Goal: Transaction & Acquisition: Subscribe to service/newsletter

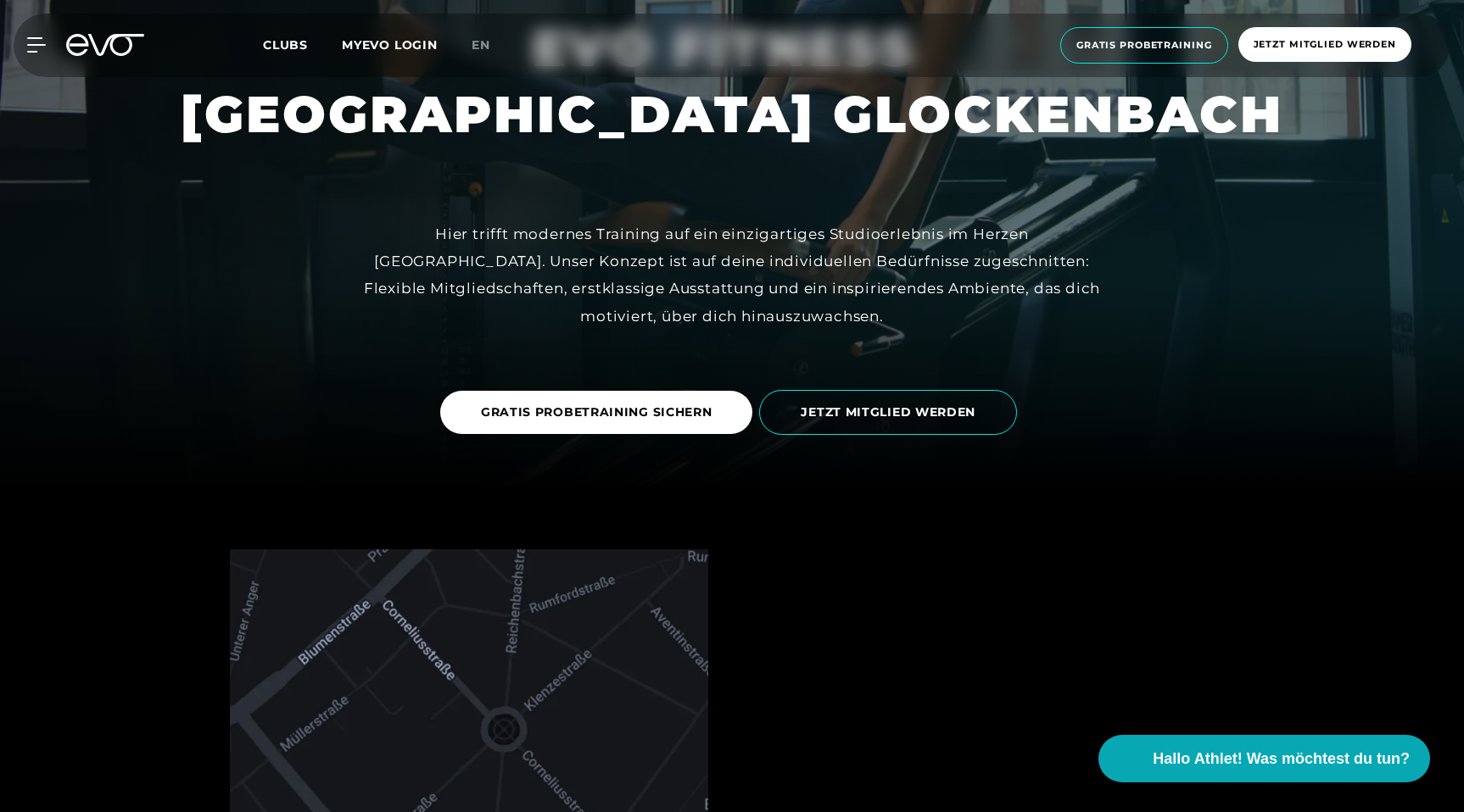
scroll to position [280, 0]
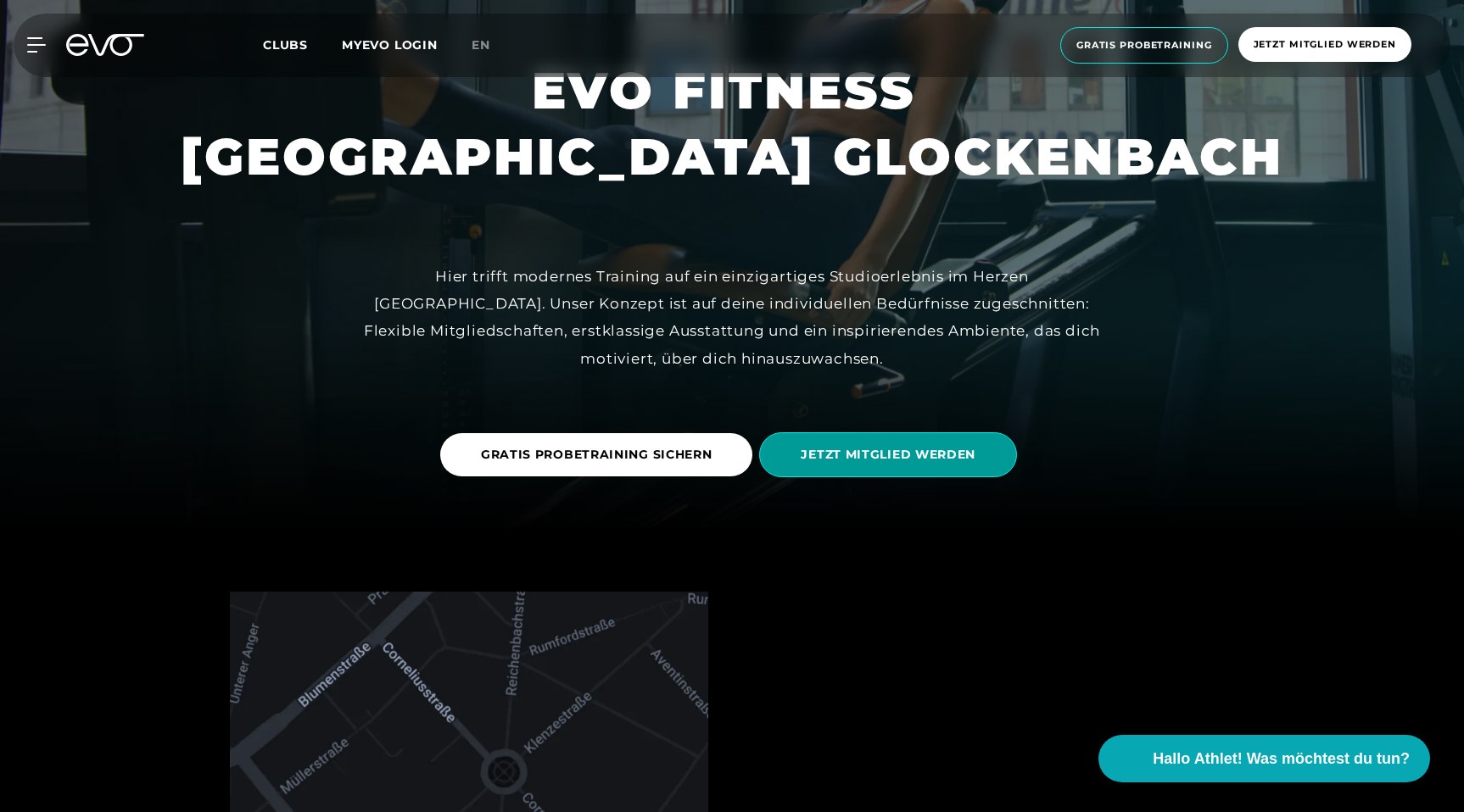
click at [930, 467] on span "JETZT MITGLIED WERDEN" at bounding box center [888, 455] width 258 height 45
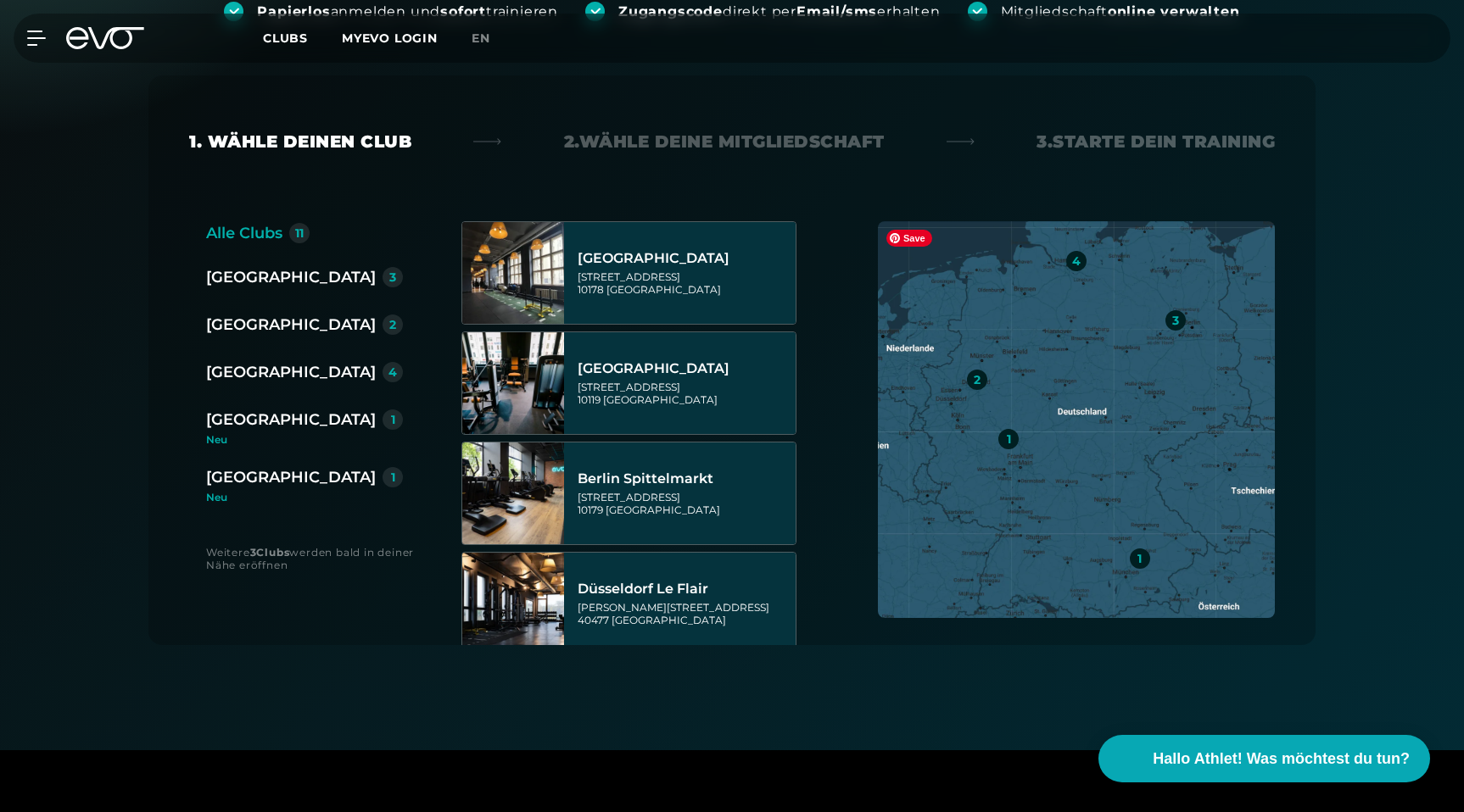
scroll to position [310, 0]
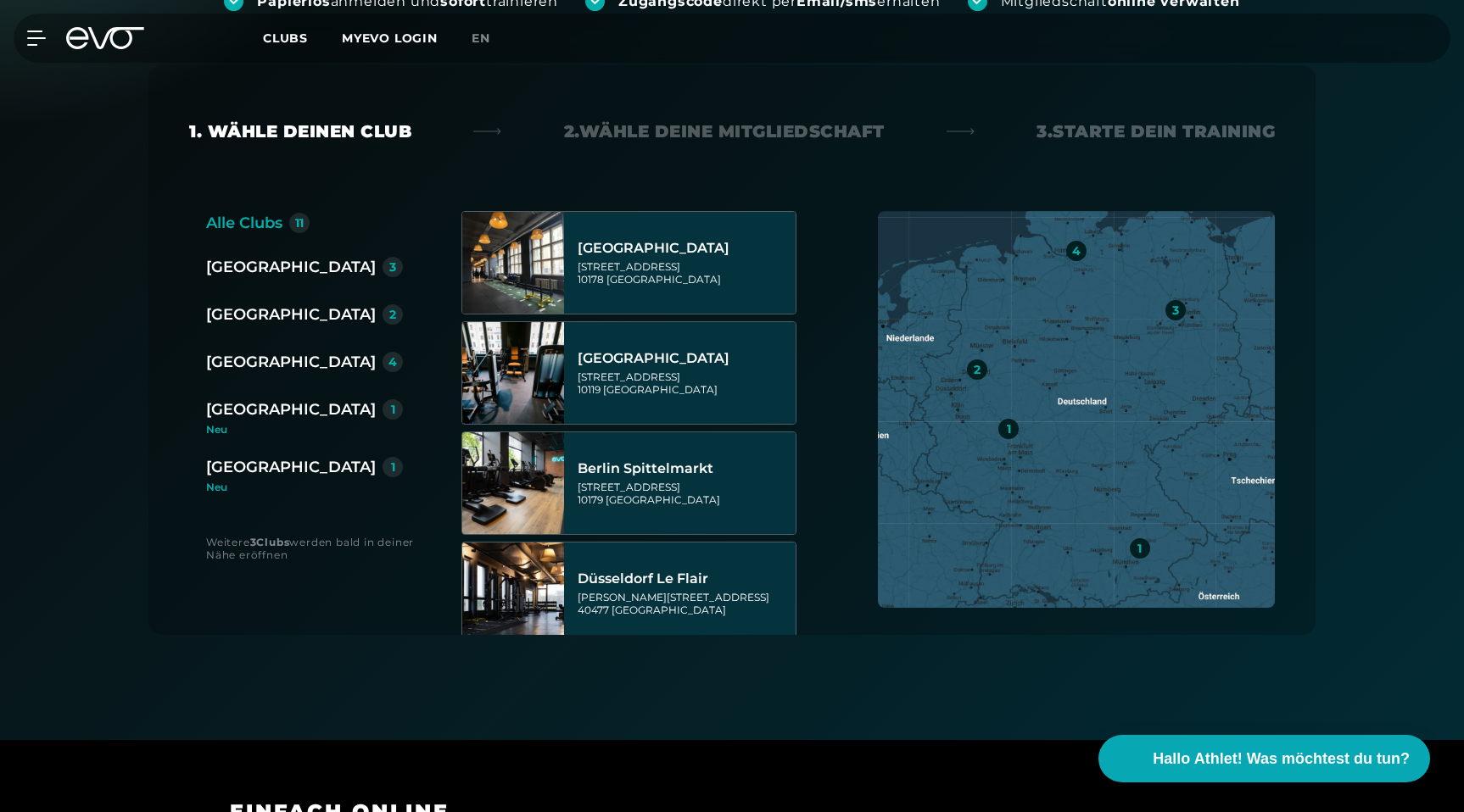
click at [224, 418] on div "[GEOGRAPHIC_DATA]" at bounding box center [291, 409] width 170 height 23
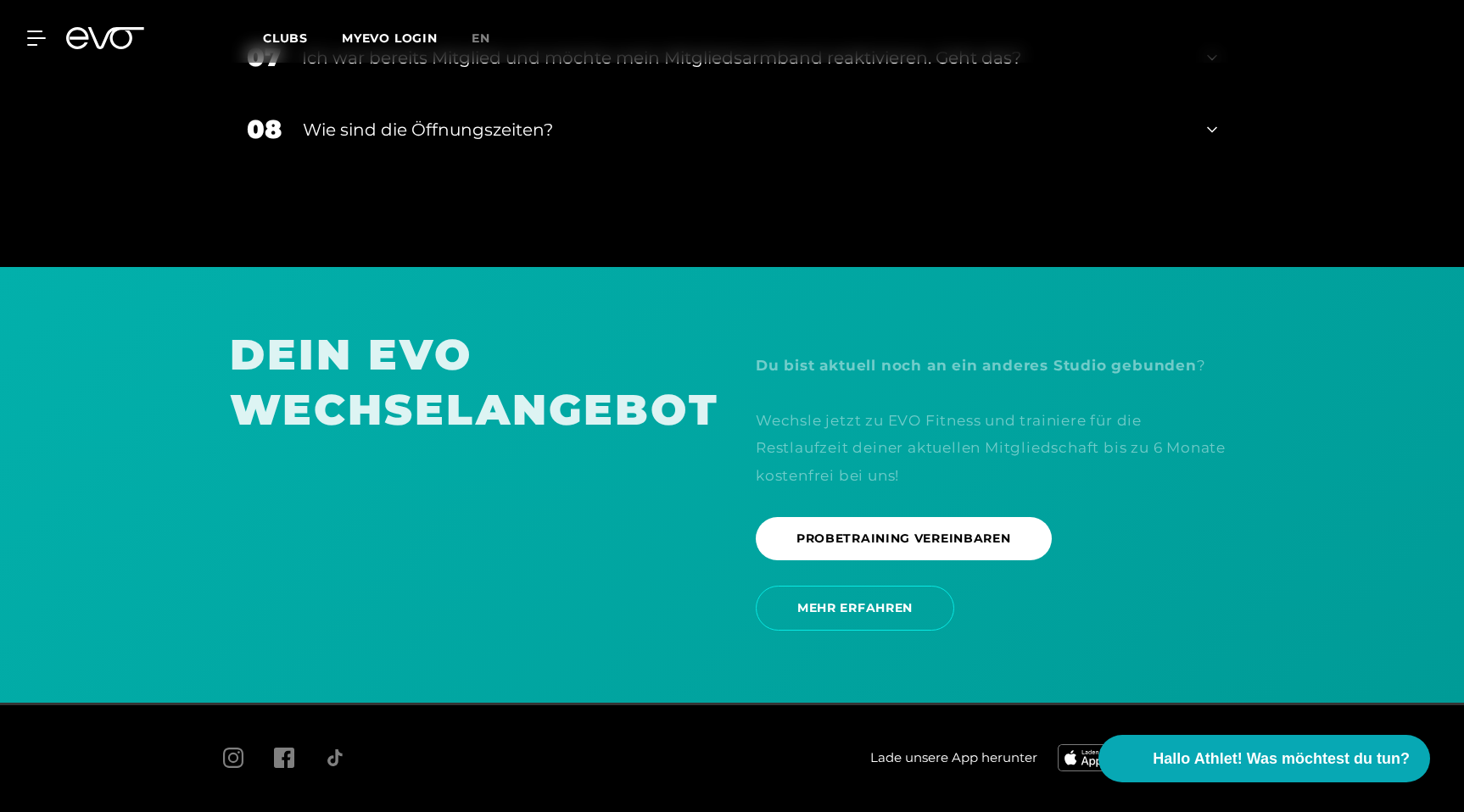
scroll to position [2988, 0]
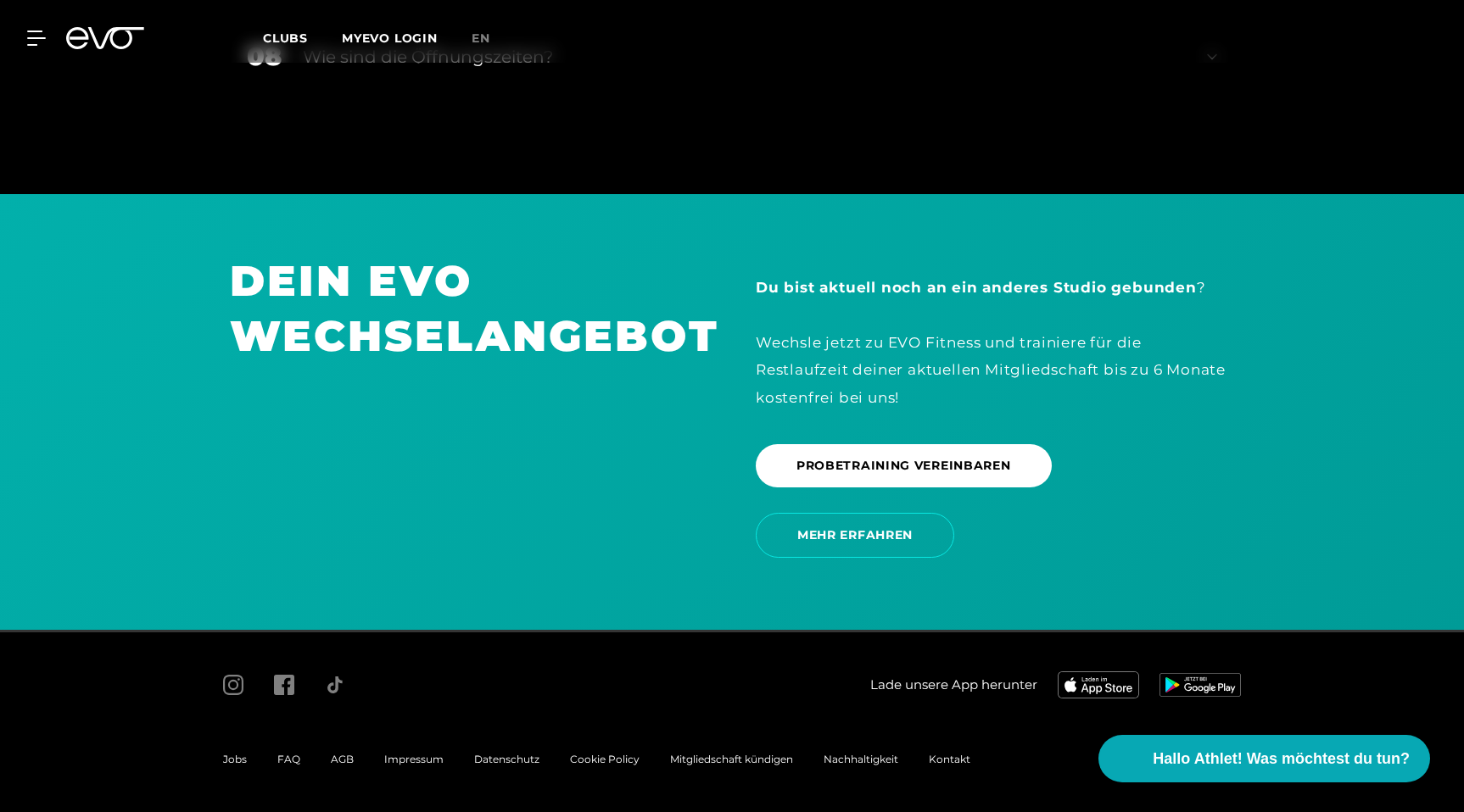
click at [399, 760] on span "Impressum" at bounding box center [413, 759] width 59 height 13
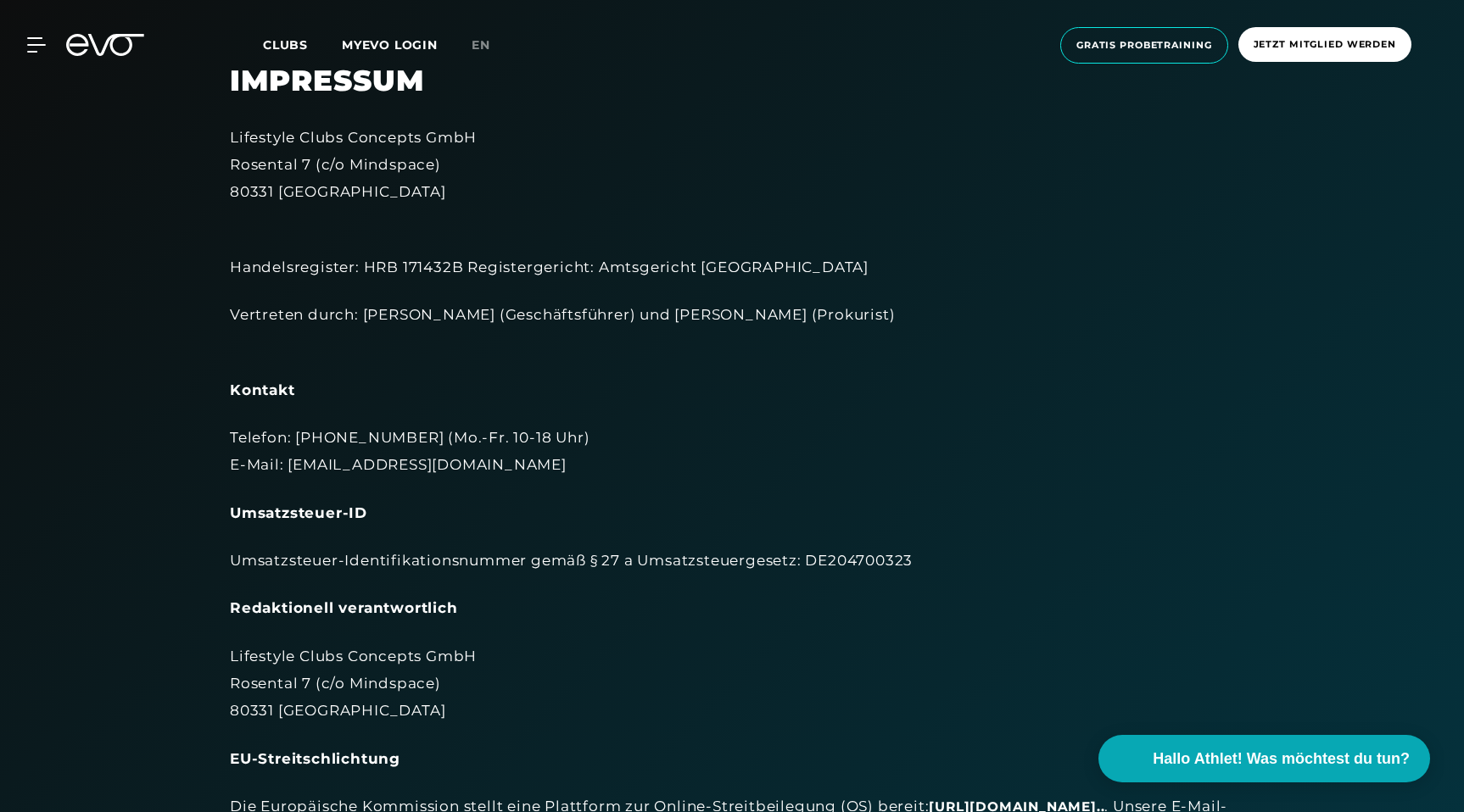
scroll to position [46, 0]
drag, startPoint x: 364, startPoint y: 310, endPoint x: 516, endPoint y: 315, distance: 152.1
click at [516, 315] on div "Vertreten durch: [PERSON_NAME] (Geschäftsführer) und [PERSON_NAME] (Prokurist)" at bounding box center [732, 329] width 1005 height 55
copy div "[PERSON_NAME]"
click at [273, 44] on span "Clubs" at bounding box center [285, 45] width 45 height 15
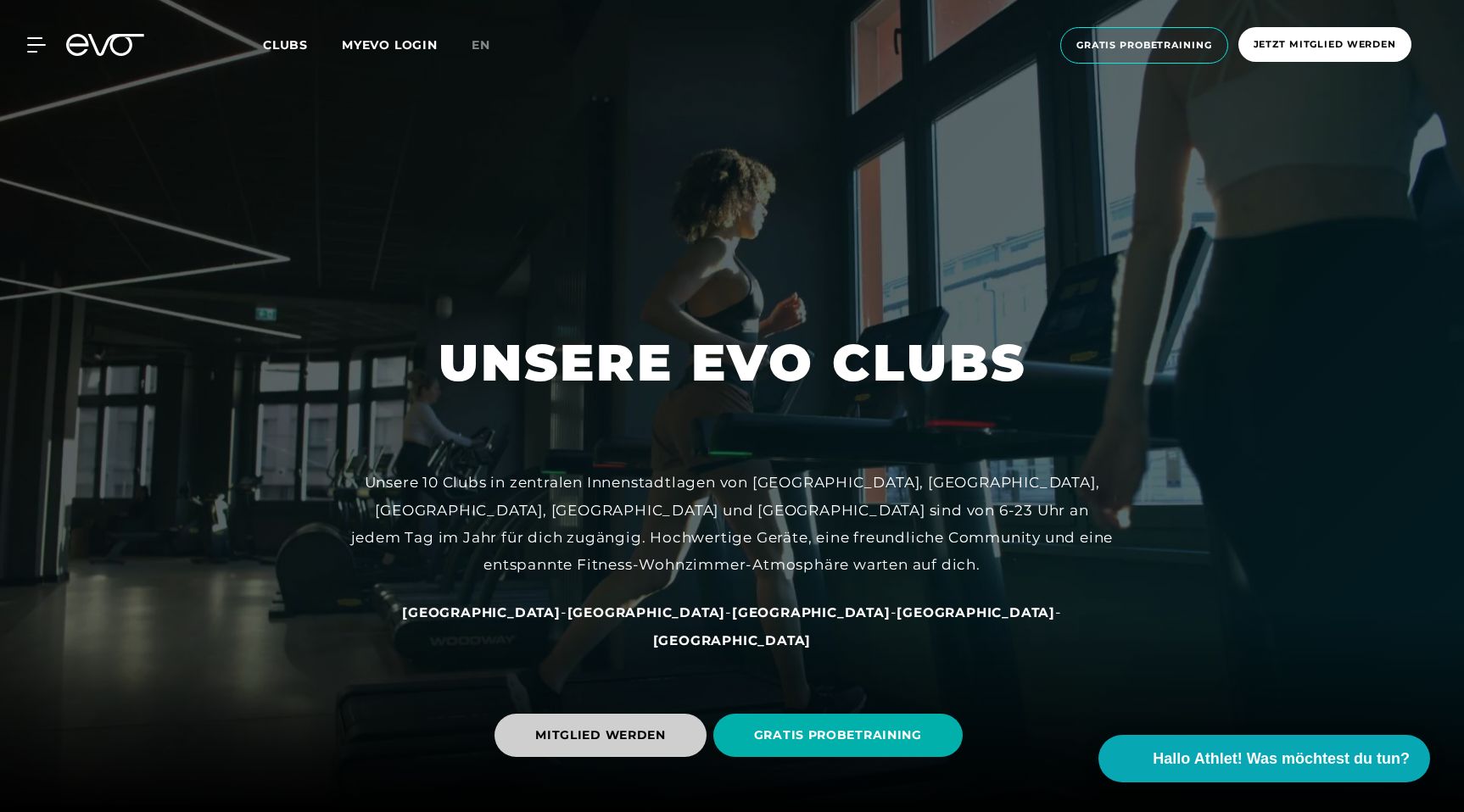
click at [634, 745] on span "MITGLIED WERDEN" at bounding box center [601, 736] width 212 height 43
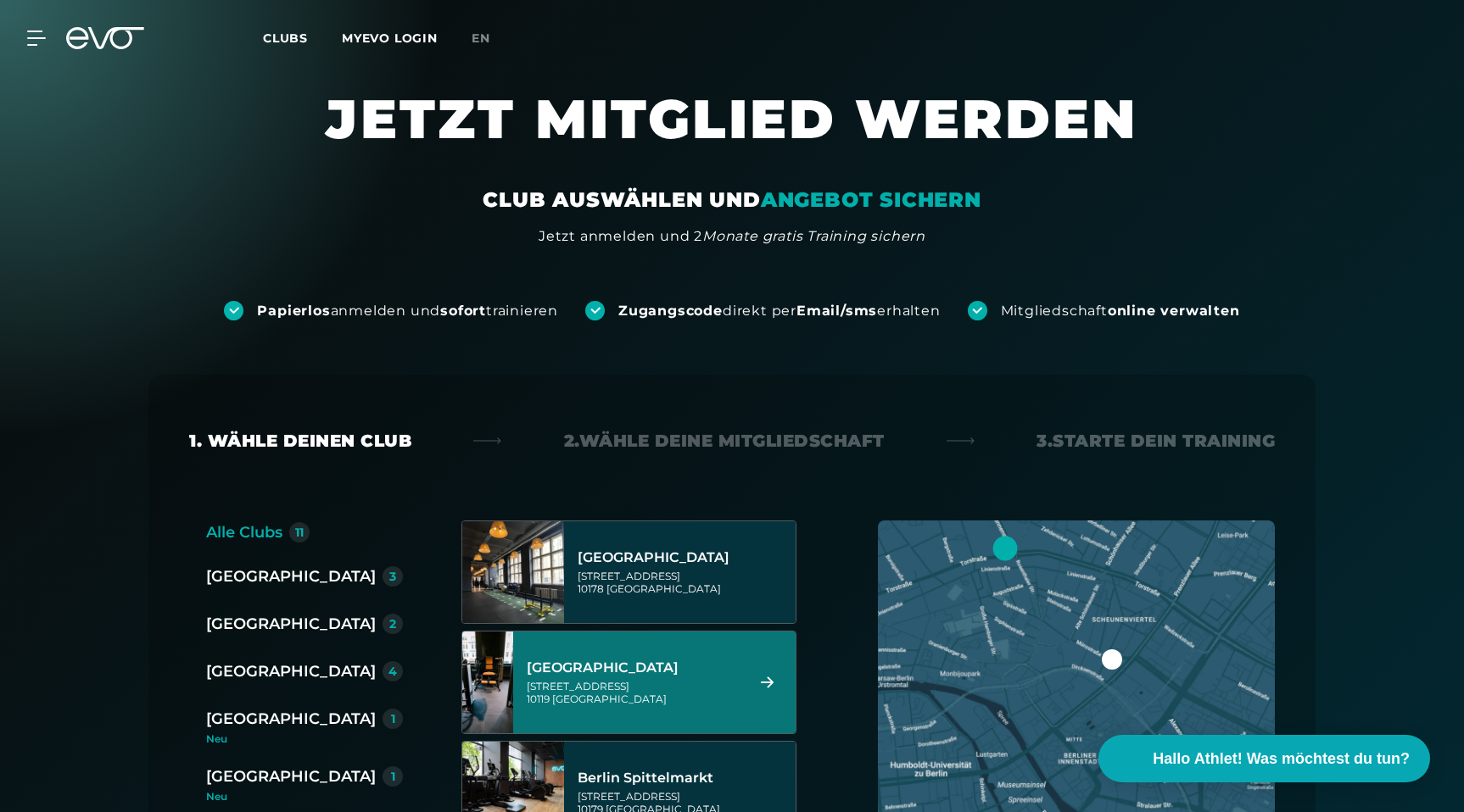
click at [225, 724] on div "[GEOGRAPHIC_DATA]" at bounding box center [291, 718] width 170 height 23
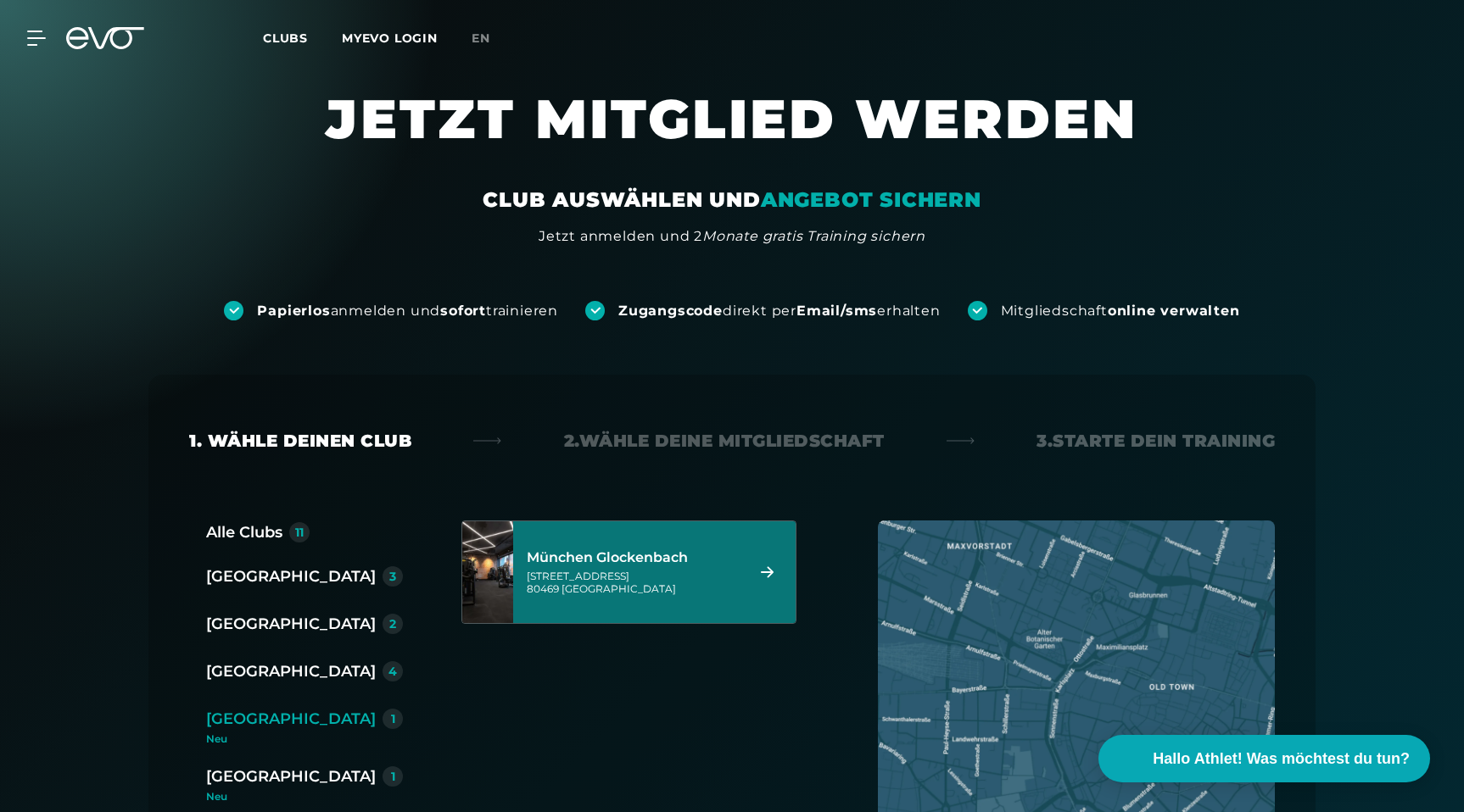
click at [624, 599] on div "München Glockenbach [STREET_ADDRESS]" at bounding box center [633, 572] width 213 height 74
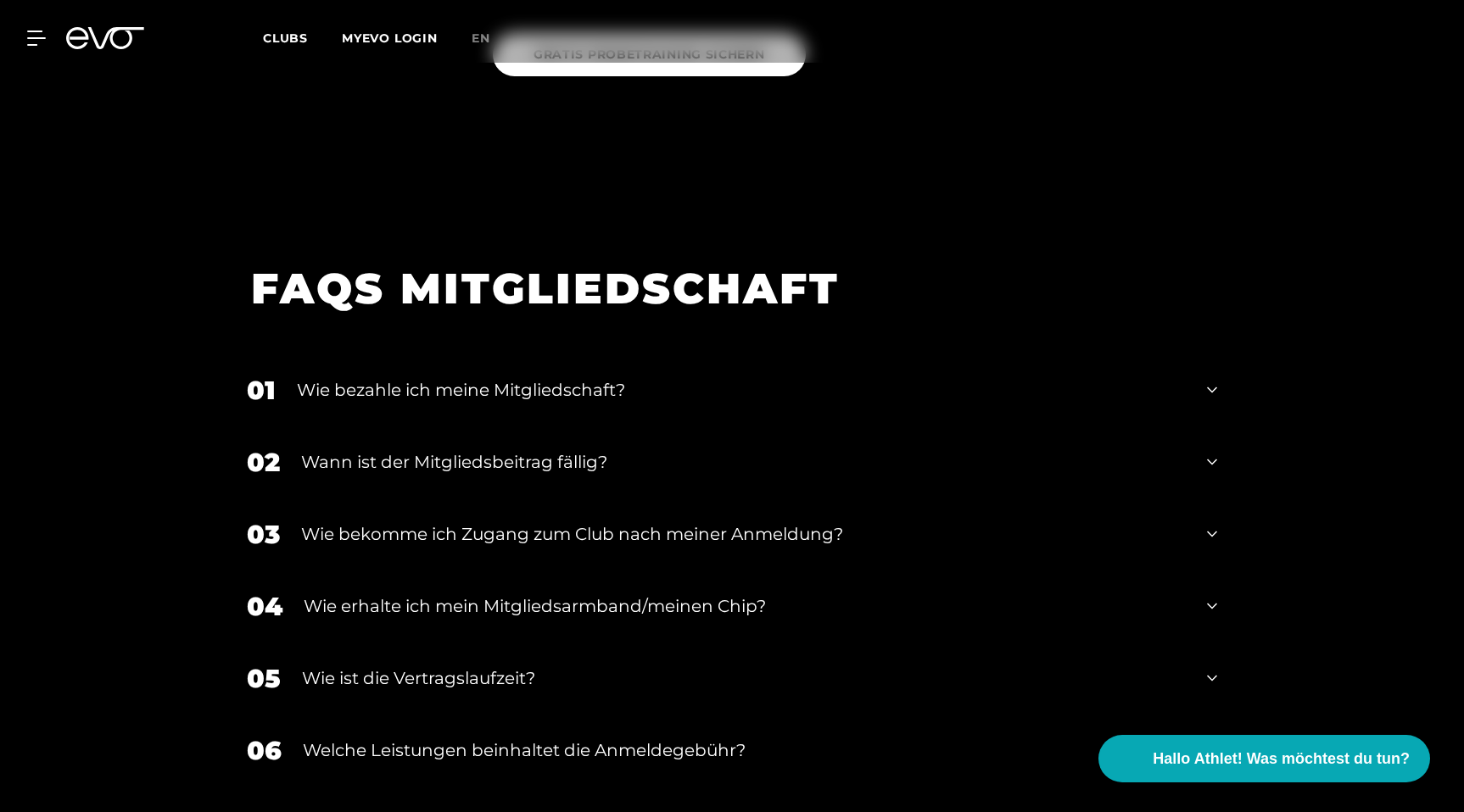
scroll to position [2869, 0]
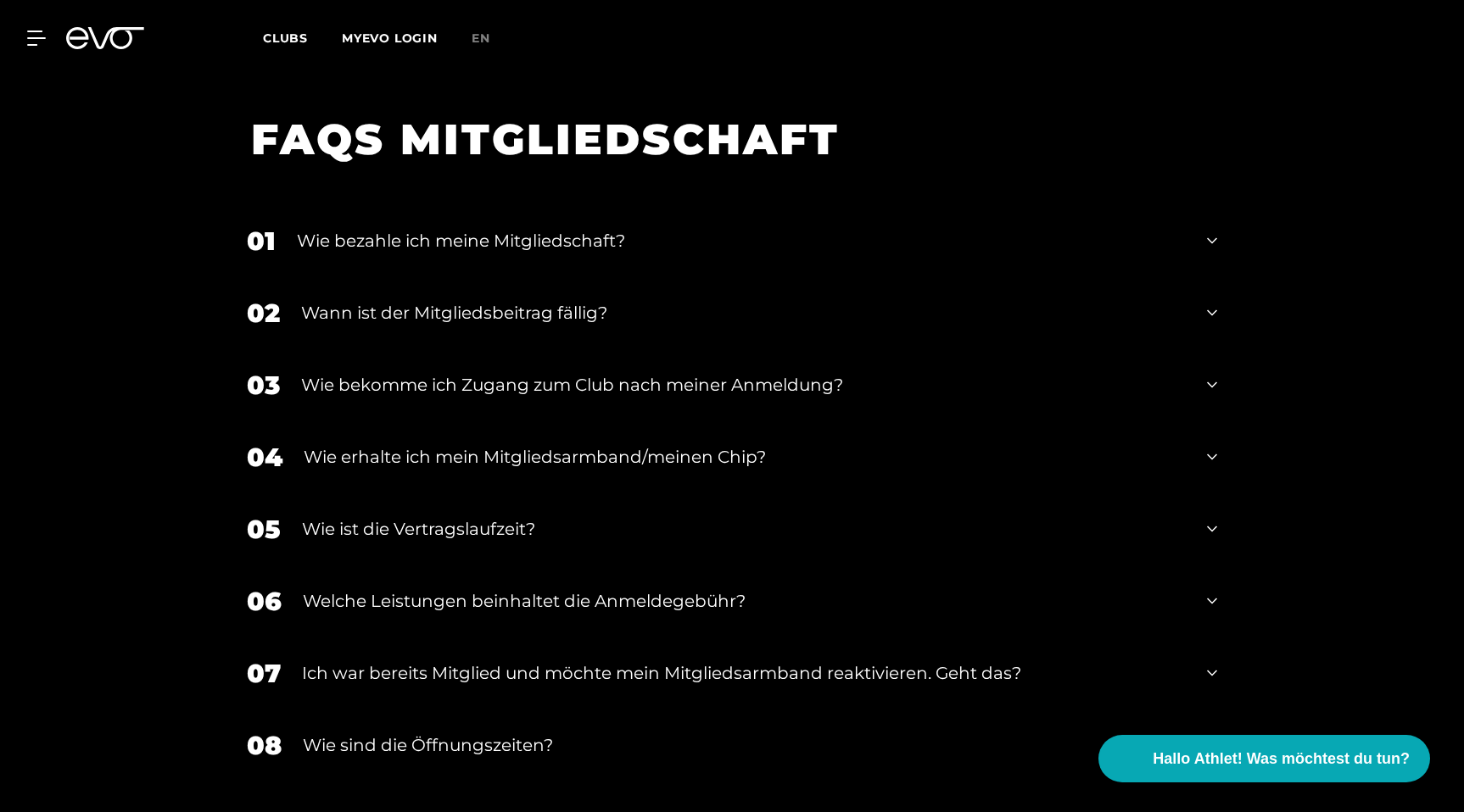
click at [452, 444] on div "Wie erhalte ich mein Mitgliedsarmband/meinen Chip?" at bounding box center [745, 456] width 883 height 25
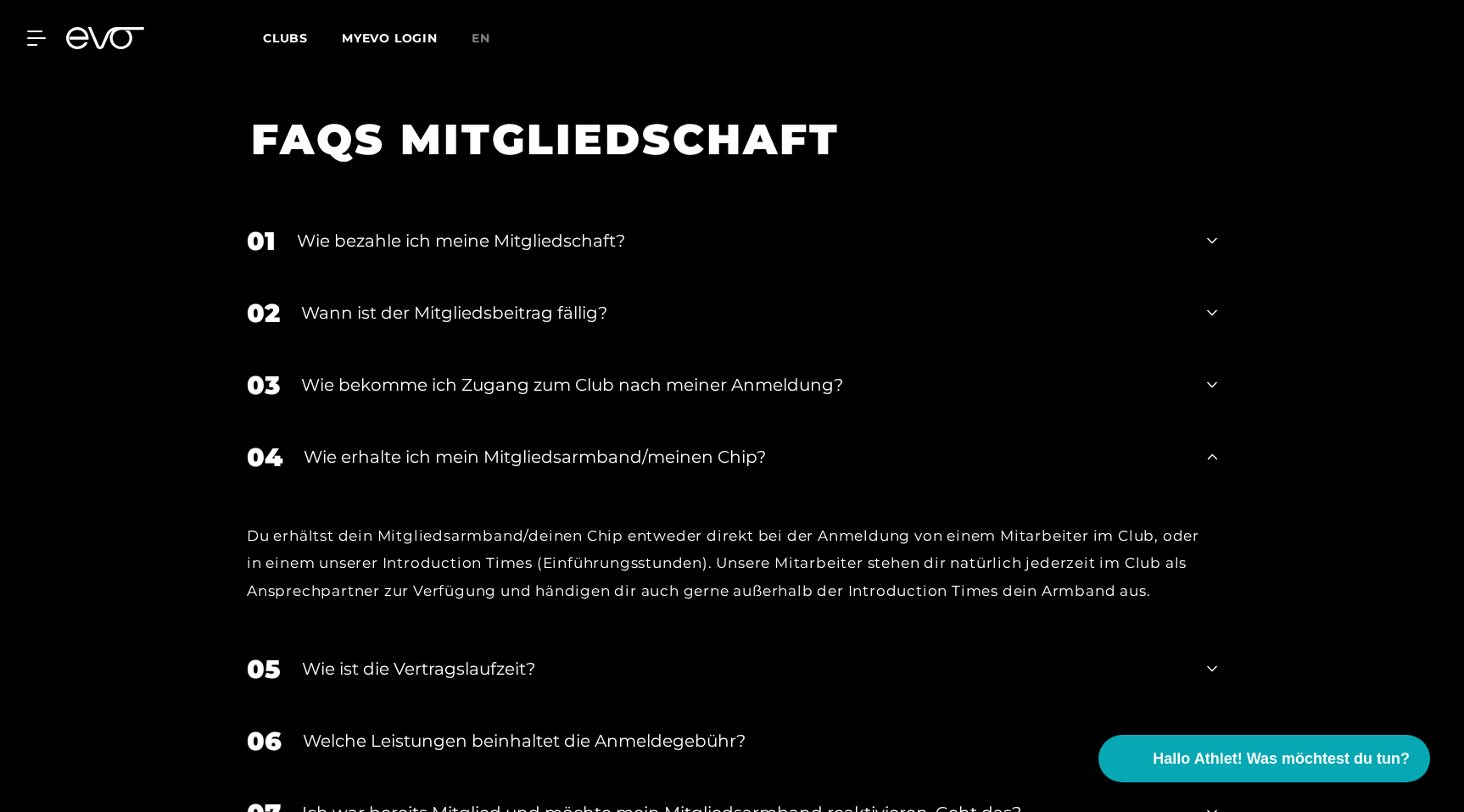
click at [452, 444] on div "Wie erhalte ich mein Mitgliedsarmband/meinen Chip?" at bounding box center [745, 456] width 883 height 25
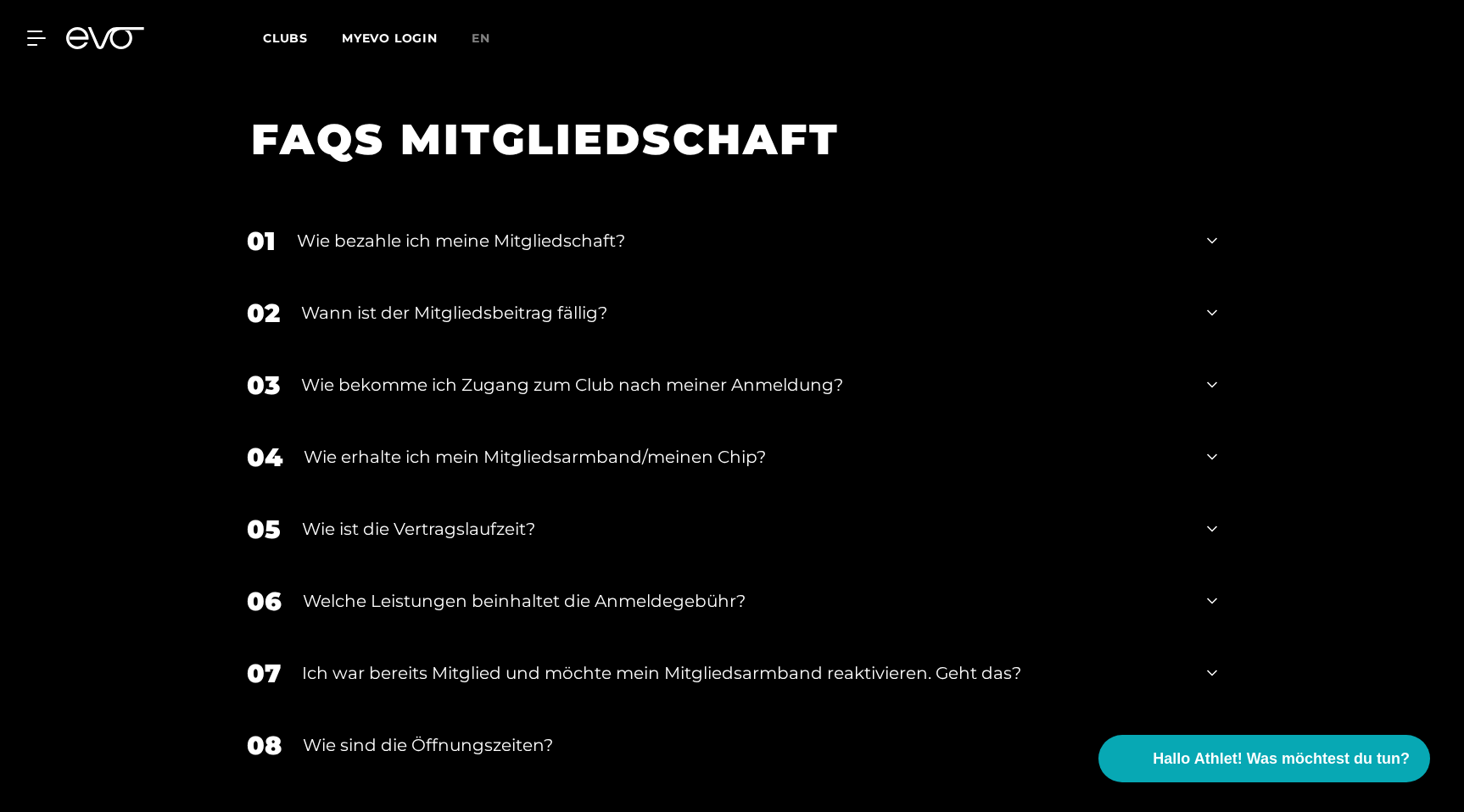
click at [328, 742] on div "08 Wie sind die Öffnungszeiten?" at bounding box center [732, 745] width 1005 height 72
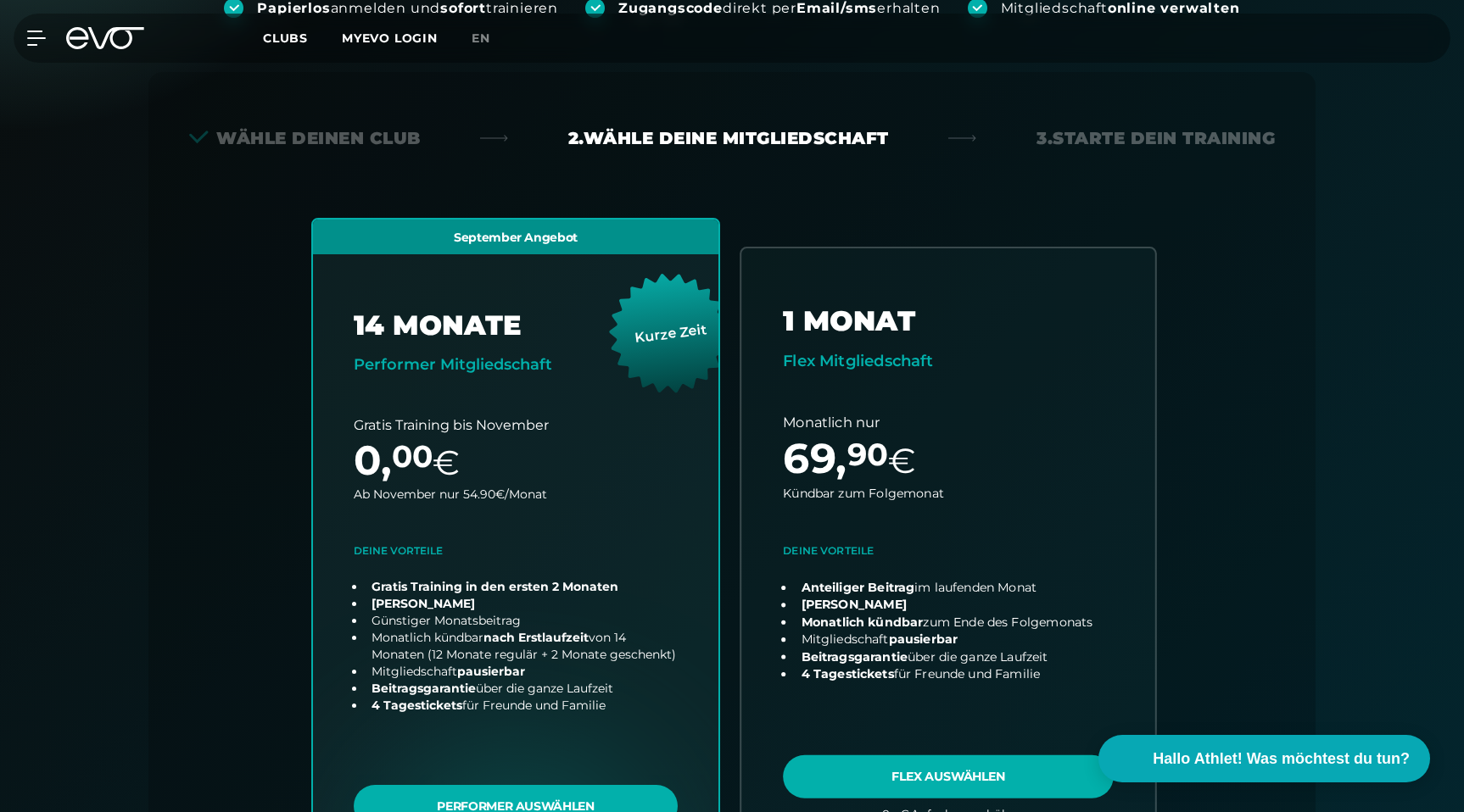
scroll to position [377, 0]
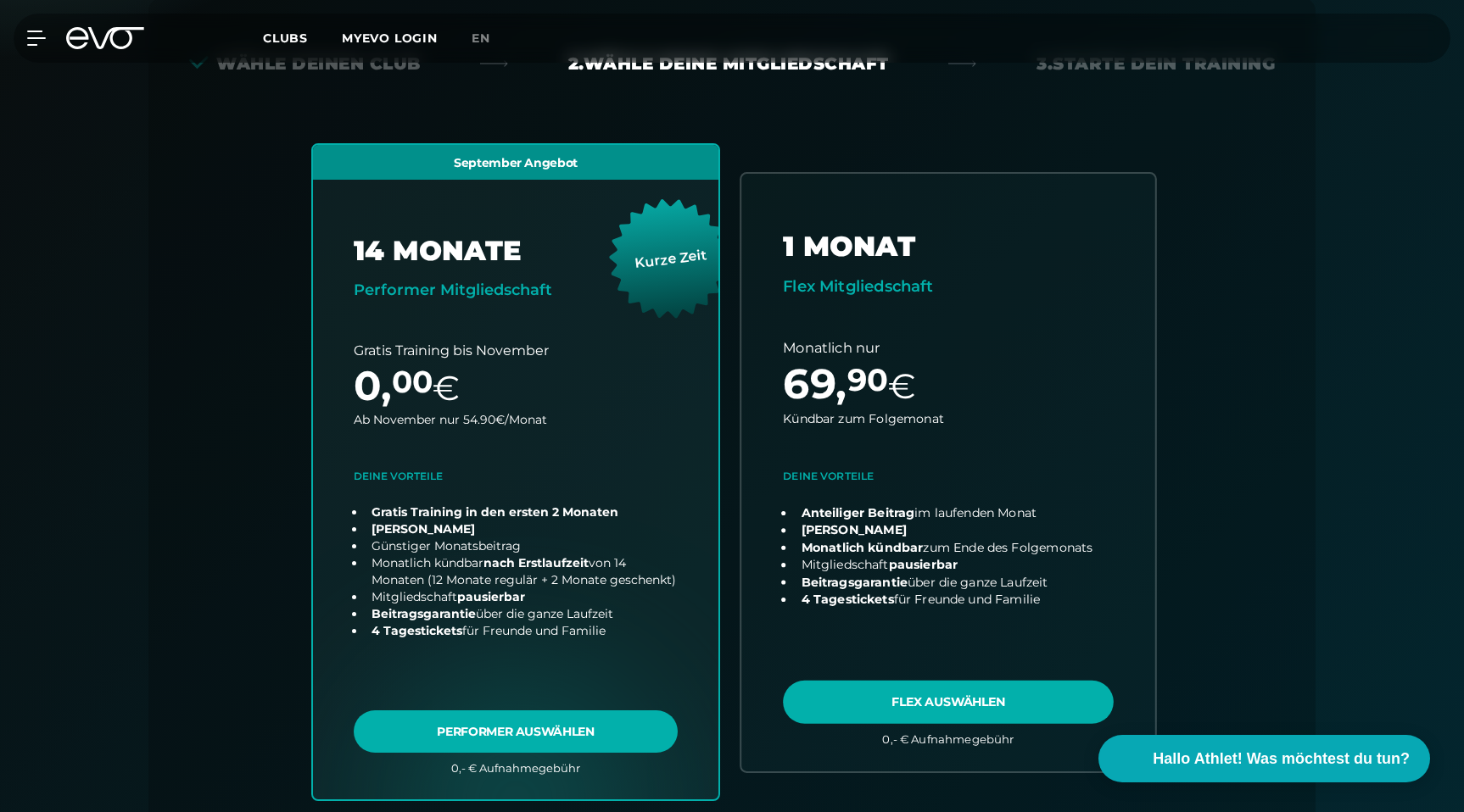
click at [925, 711] on link "choose plan" at bounding box center [948, 472] width 414 height 597
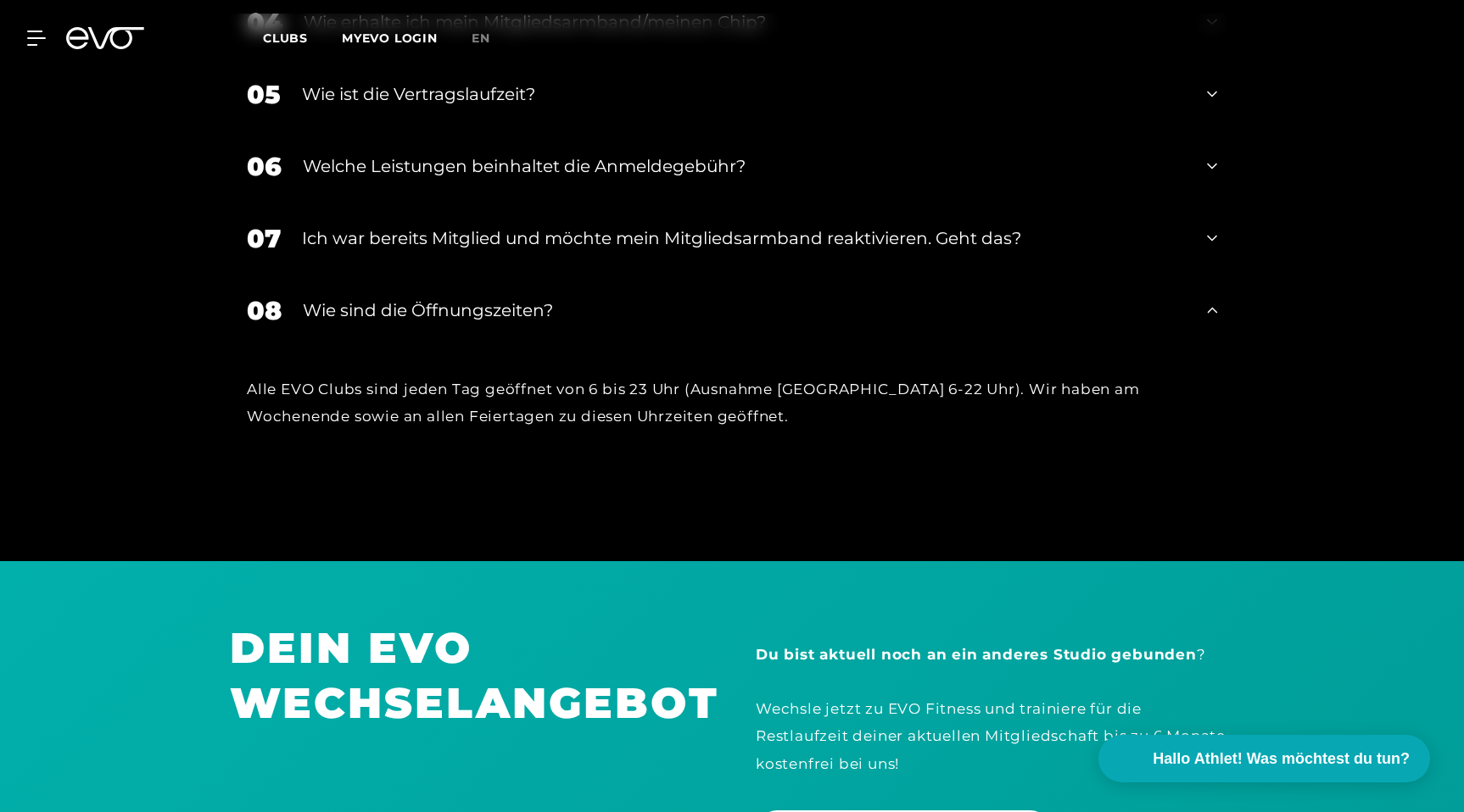
scroll to position [3476, 0]
